Goal: Task Accomplishment & Management: Manage account settings

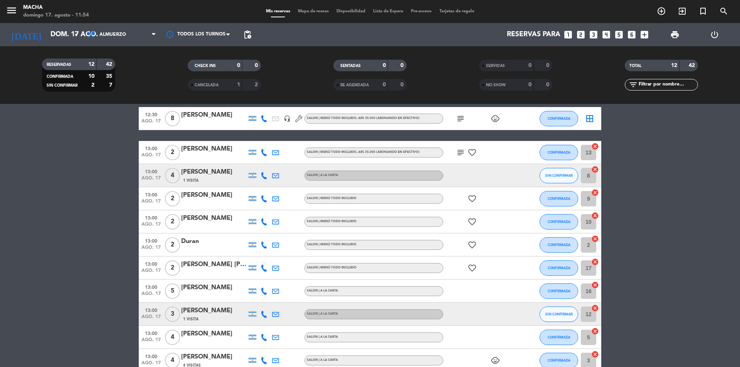
scroll to position [110, 0]
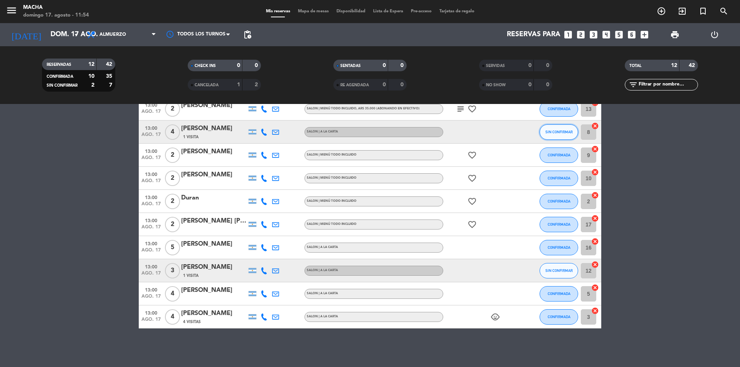
click at [557, 129] on button "SIN CONFIRMAR" at bounding box center [558, 131] width 39 height 15
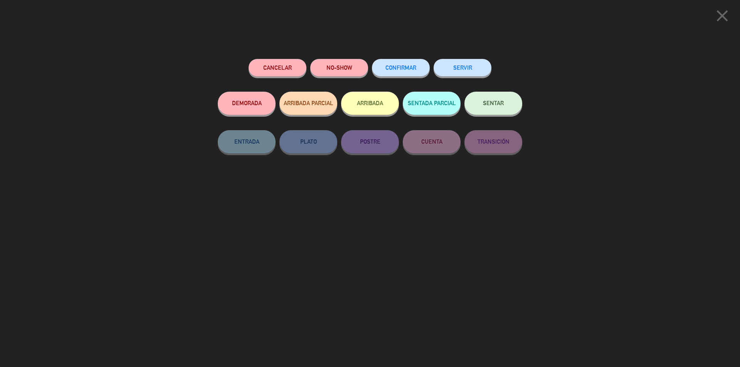
click at [408, 71] on span "CONFIRMAR" at bounding box center [400, 67] width 31 height 7
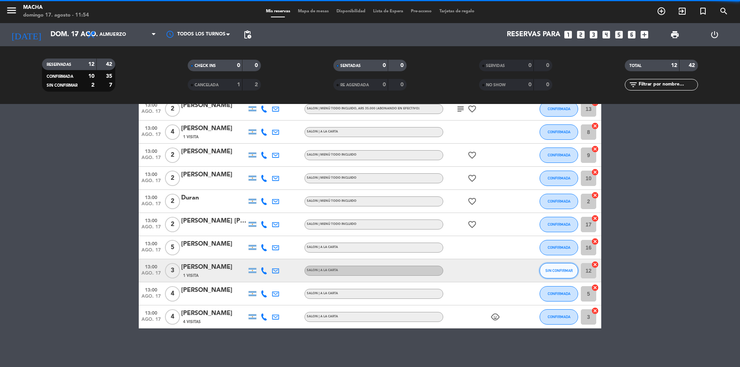
click at [562, 271] on span "SIN CONFIRMAR" at bounding box center [558, 271] width 27 height 4
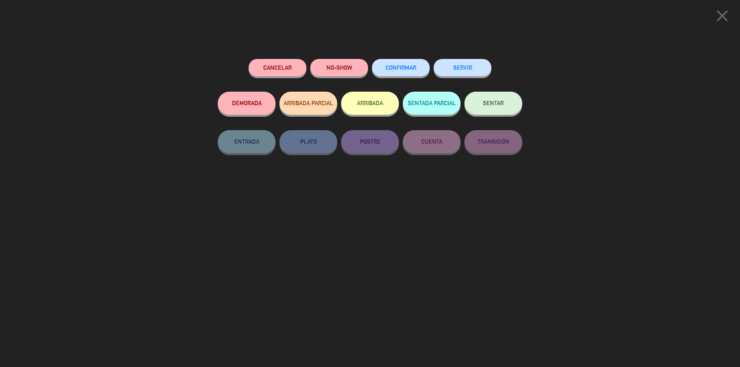
click at [398, 68] on span "CONFIRMAR" at bounding box center [400, 67] width 31 height 7
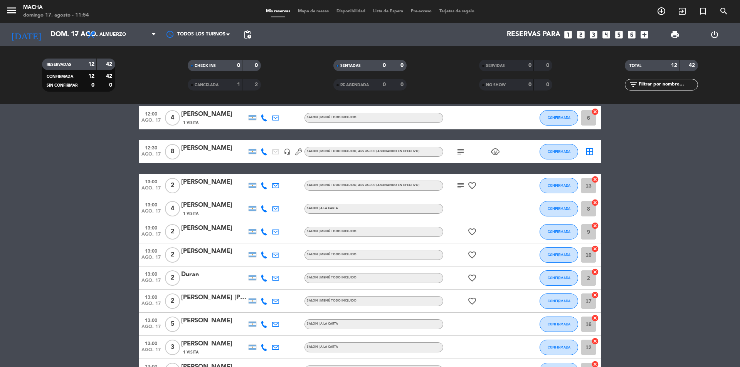
scroll to position [0, 0]
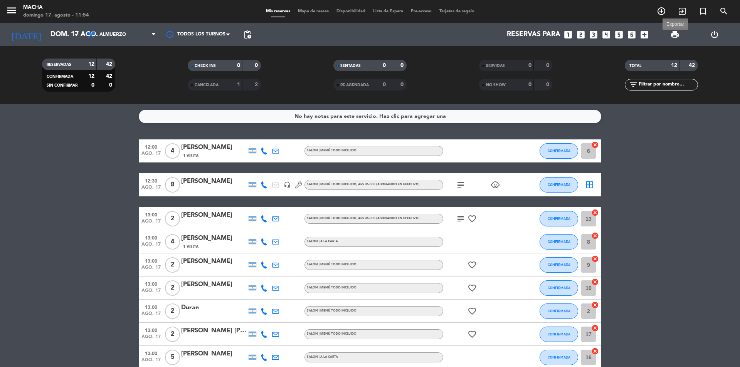
click at [676, 33] on span "print" at bounding box center [674, 34] width 9 height 9
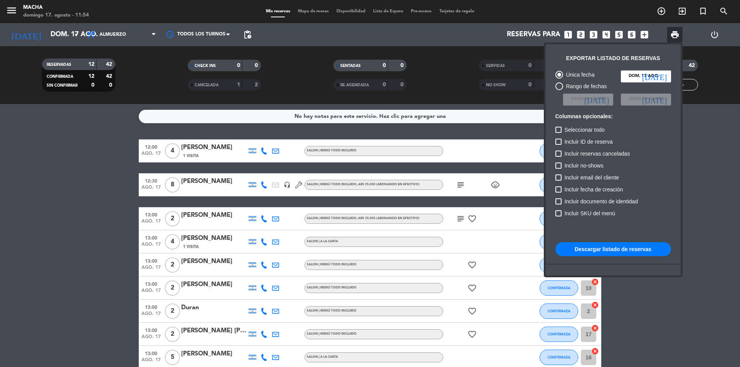
click at [633, 248] on button "Descargar listado de reservas" at bounding box center [613, 249] width 116 height 14
click at [247, 34] on span "pending_actions" at bounding box center [247, 34] width 9 height 9
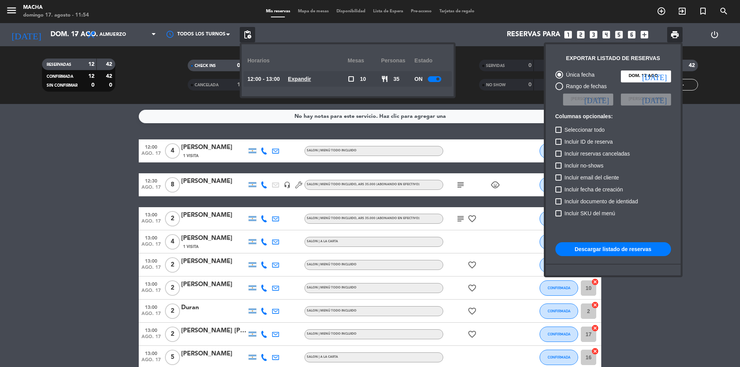
click at [441, 80] on div at bounding box center [434, 79] width 13 height 6
click at [143, 255] on div at bounding box center [370, 183] width 740 height 367
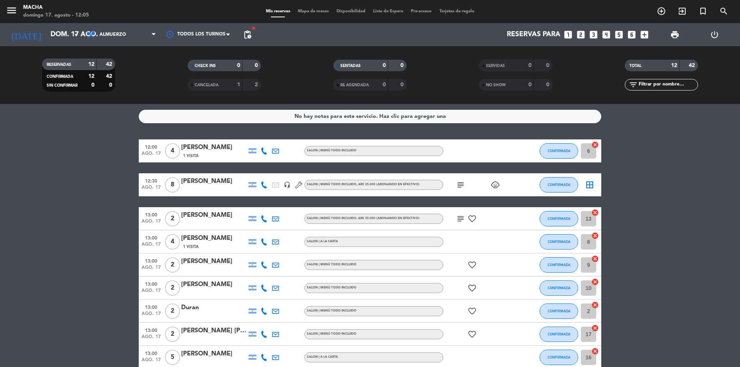
click at [71, 232] on bookings-row "12:00 [DATE] 4 [PERSON_NAME] 1 Visita SALON | MENÚ TODO INCLUIDO CONFIRMADA 6 c…" at bounding box center [370, 288] width 740 height 299
click at [156, 31] on span at bounding box center [156, 34] width 8 height 7
click at [108, 104] on ng-component "menu [PERSON_NAME][DATE] 17. agosto - 12:28 Mis reservas Mapa de mesas Disponib…" at bounding box center [370, 183] width 740 height 367
